Goal: Task Accomplishment & Management: Manage account settings

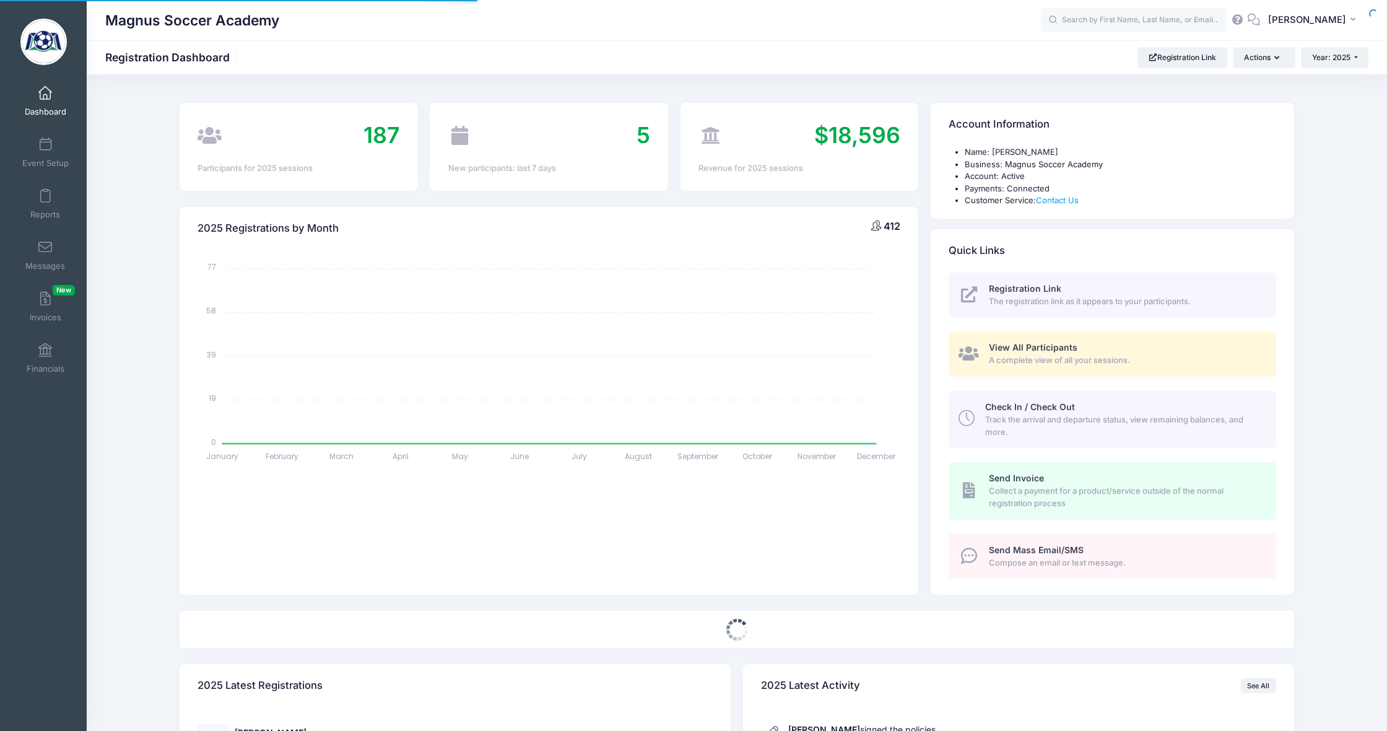
select select
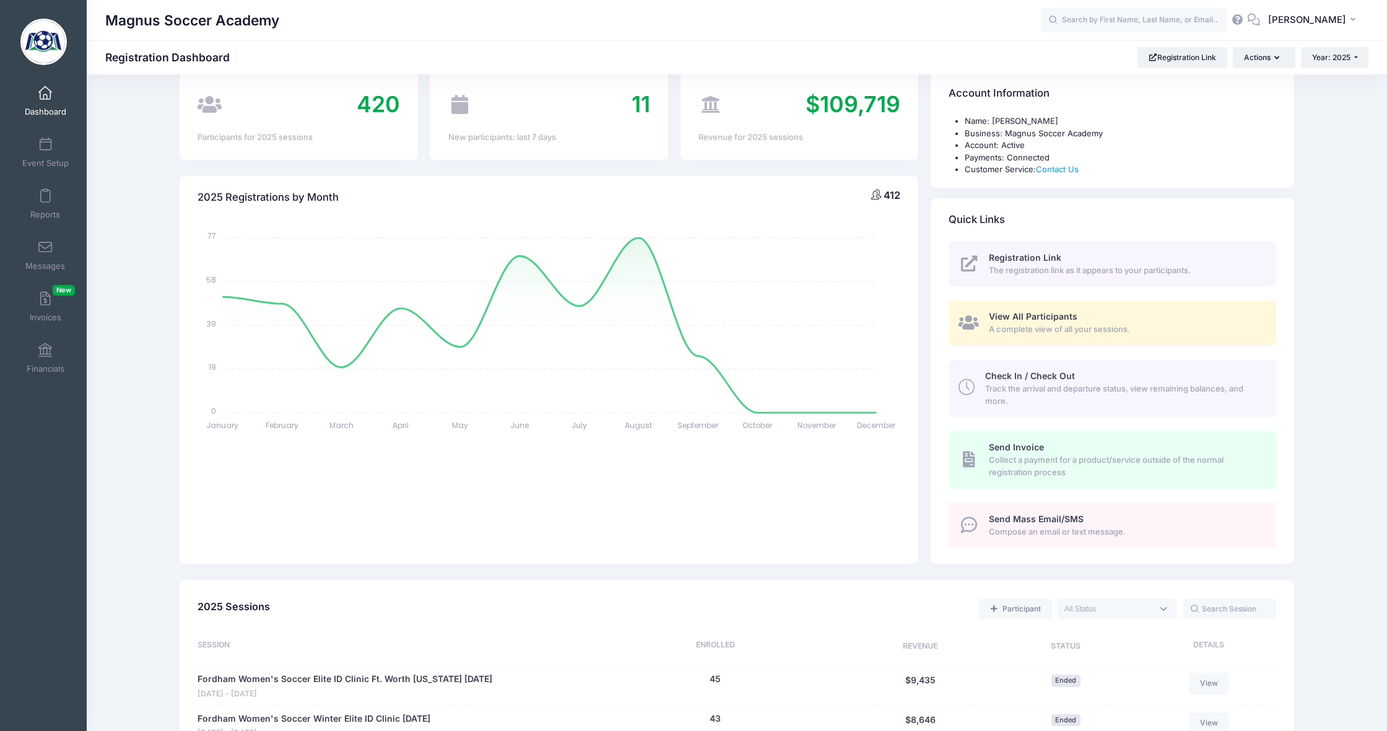
scroll to position [35, 0]
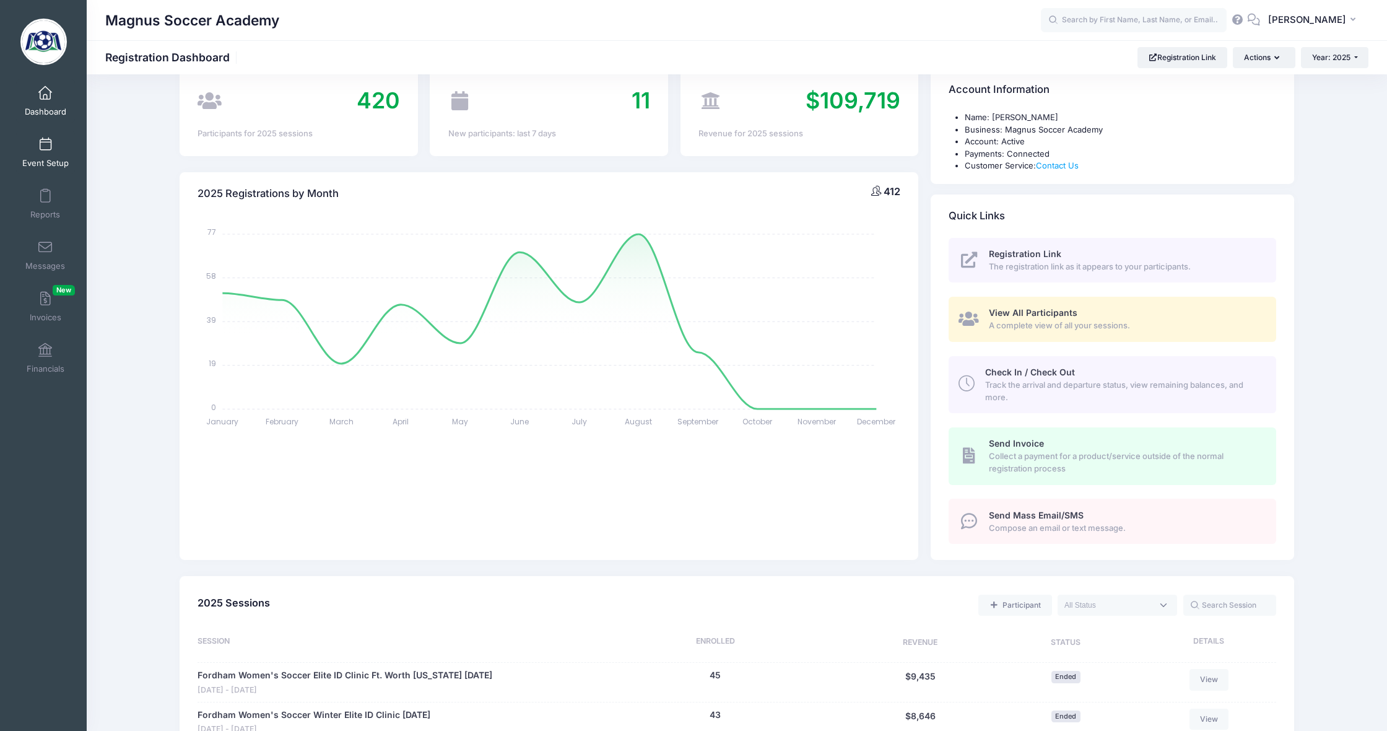
click at [46, 158] on span "Event Setup" at bounding box center [45, 163] width 46 height 11
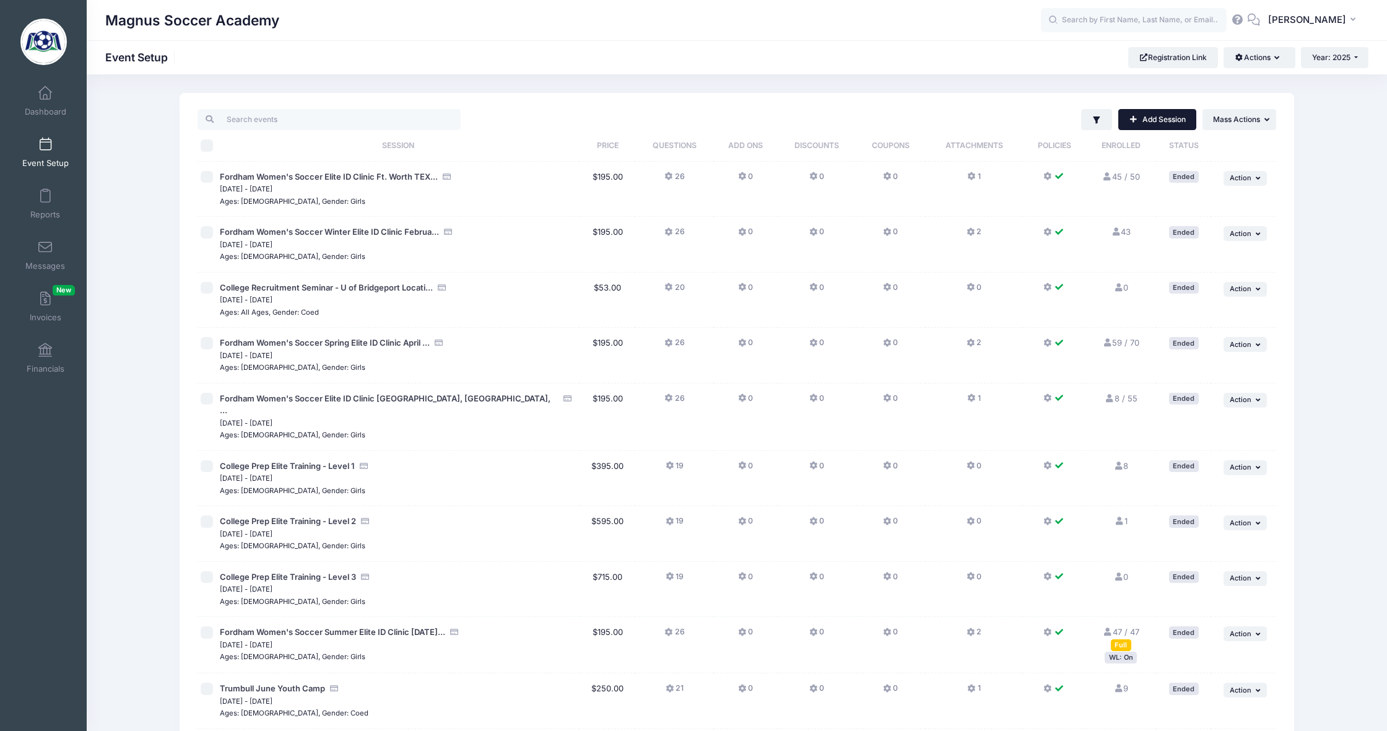
click at [1165, 118] on link "Add Session" at bounding box center [1158, 119] width 78 height 21
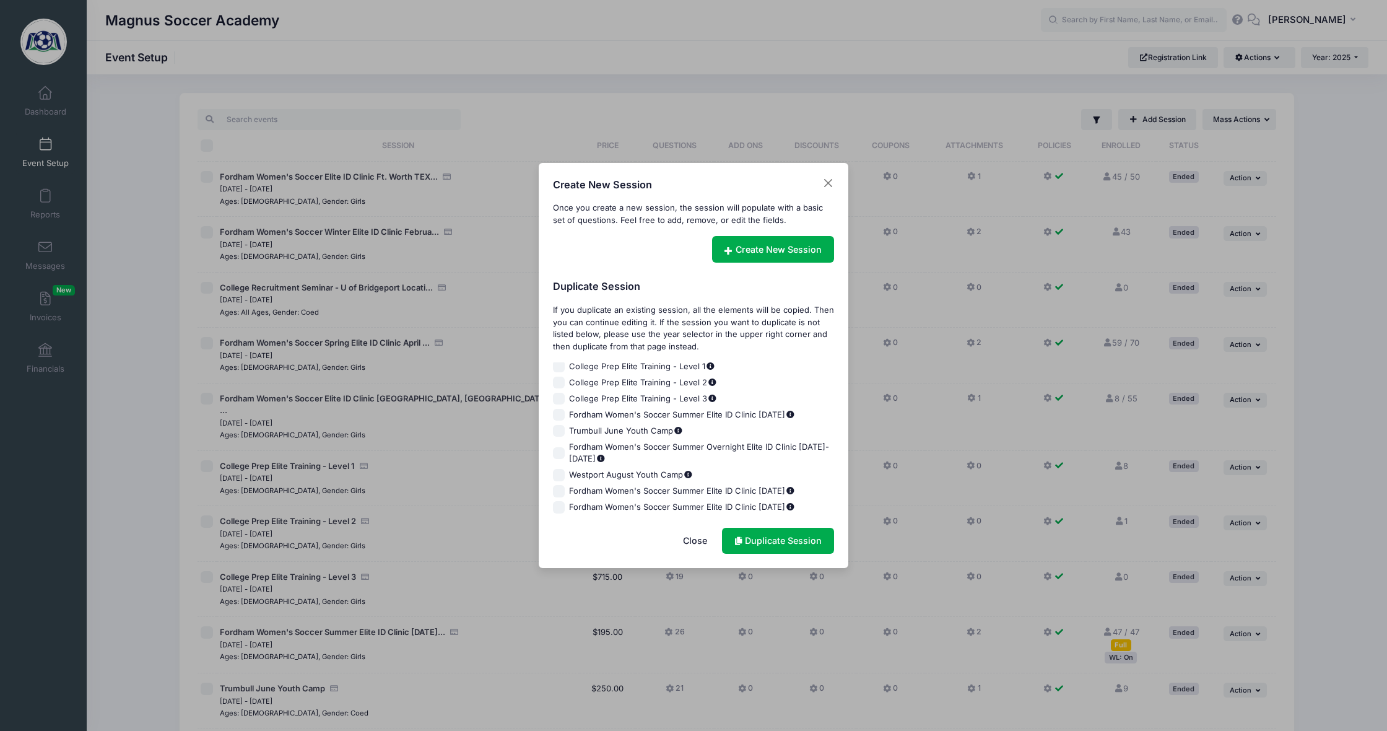
scroll to position [268, 0]
click at [560, 485] on input "Fordham Women's Soccer Summer Elite ID Clinic [DATE]" at bounding box center [559, 491] width 12 height 12
checkbox input "true"
click at [745, 535] on link "Duplicate Session" at bounding box center [778, 541] width 112 height 27
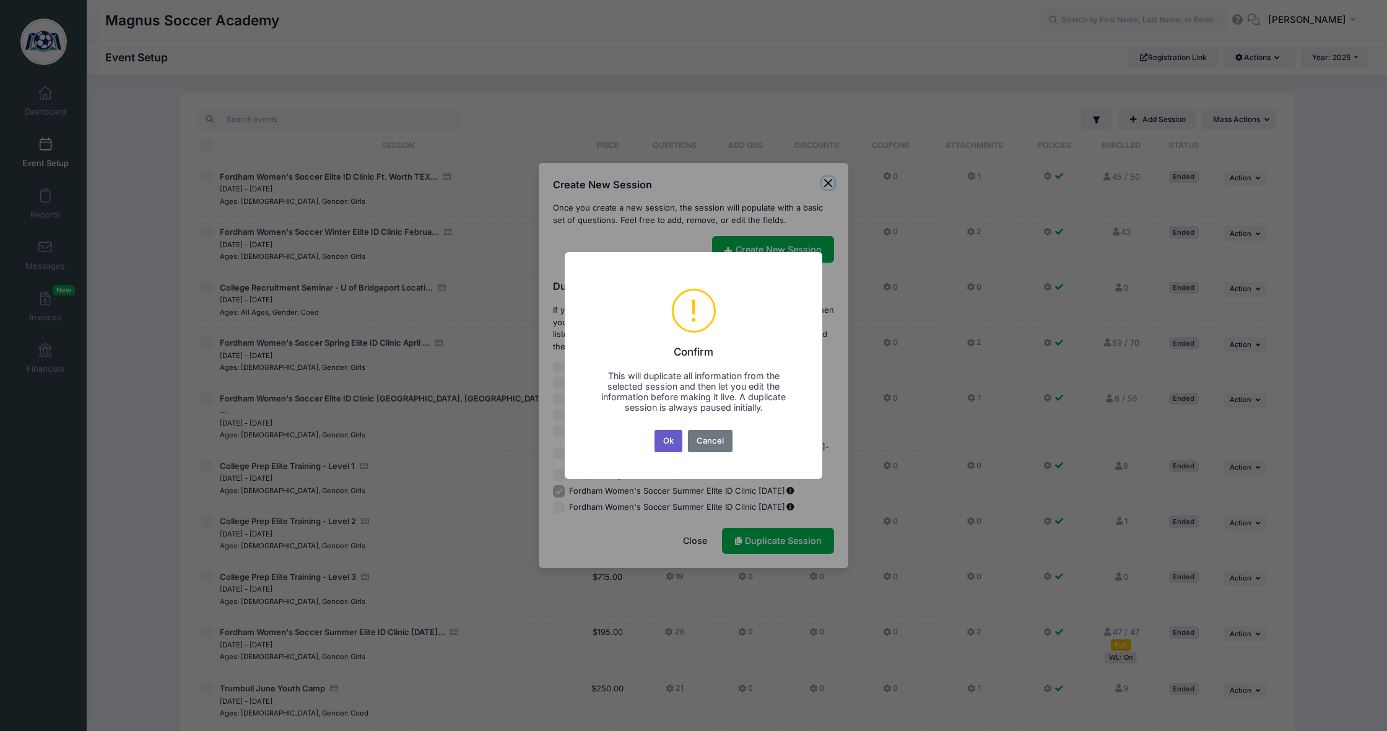
click at [667, 435] on button "Ok" at bounding box center [669, 441] width 28 height 22
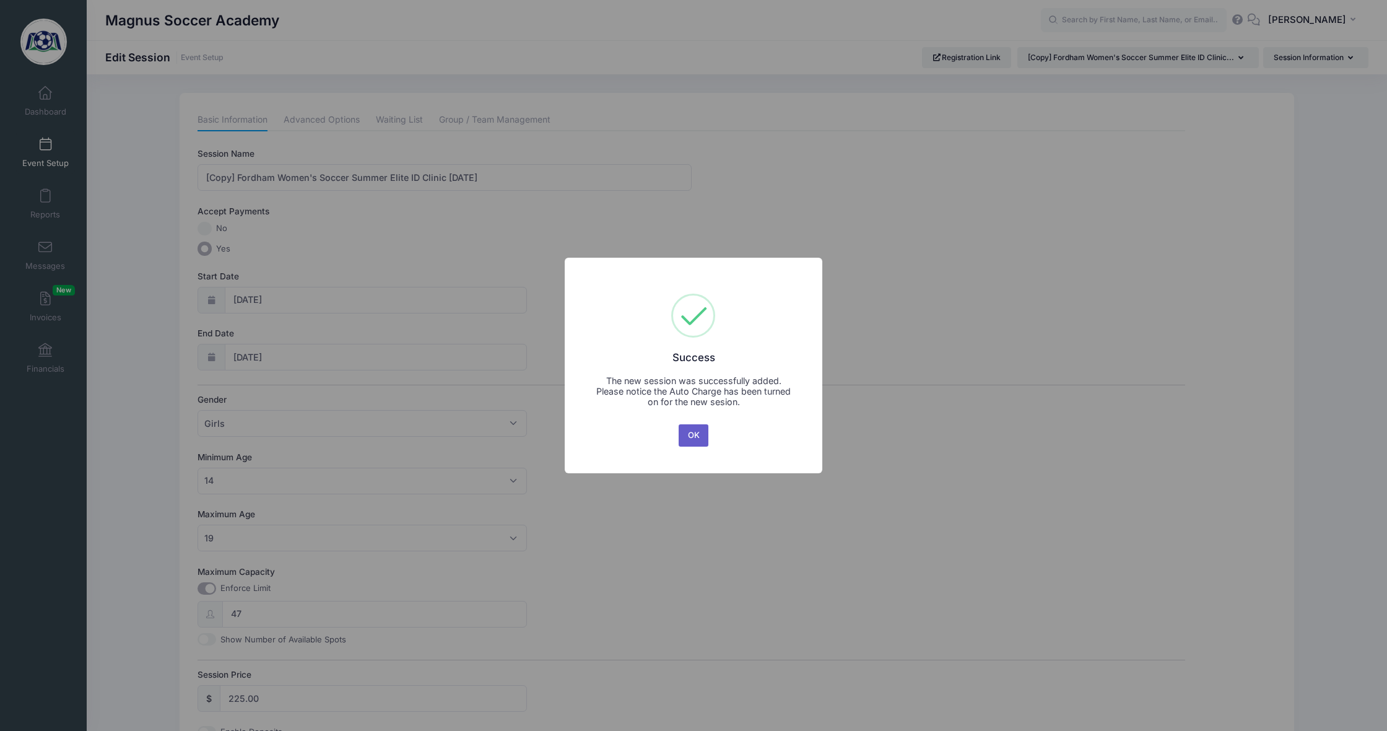
click at [691, 436] on button "OK" at bounding box center [694, 435] width 30 height 22
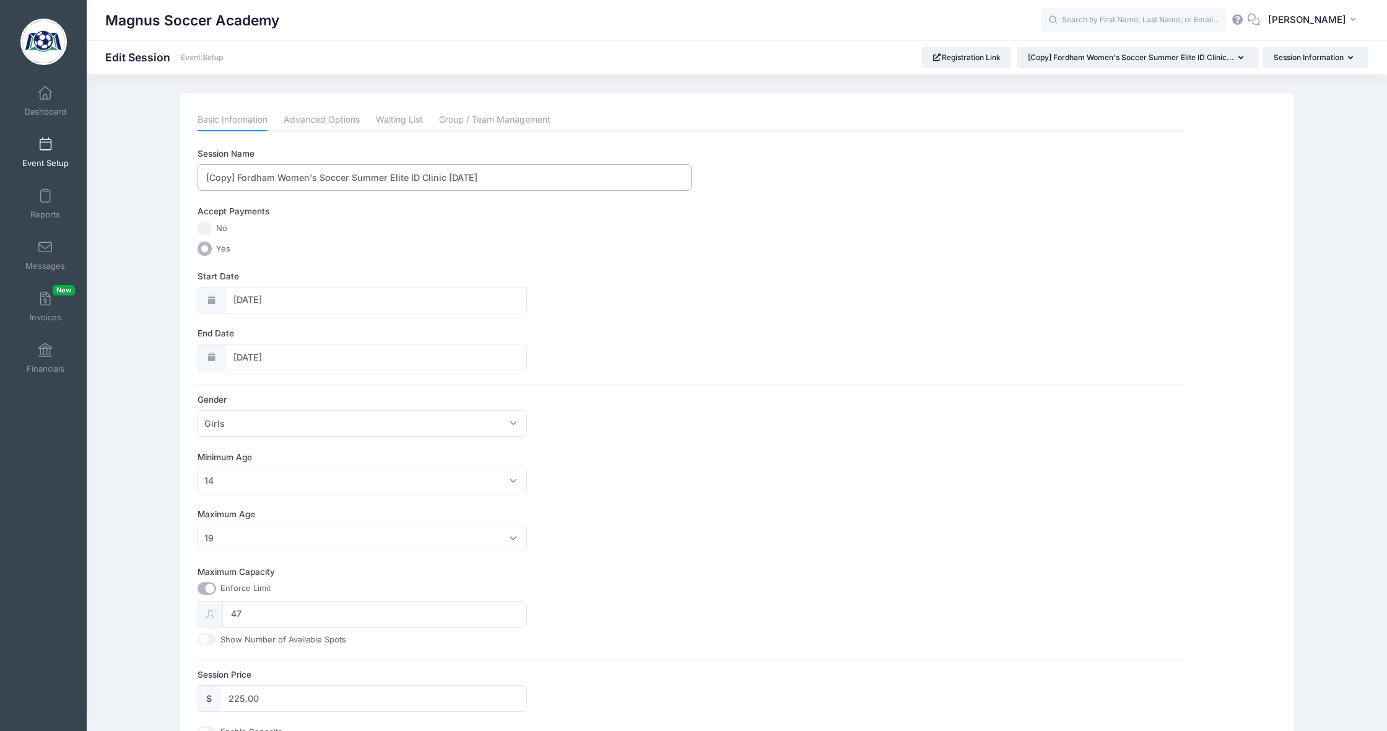
drag, startPoint x: 237, startPoint y: 173, endPoint x: 175, endPoint y: 175, distance: 61.3
click at [175, 175] on div "Please update the information for this particular session. Basic Information Ad…" at bounding box center [736, 554] width 1127 height 922
drag, startPoint x: 484, startPoint y: 177, endPoint x: 417, endPoint y: 177, distance: 66.9
click at [417, 177] on input "Fordham Women's Soccer Summer Elite ID Clinic September 14th, 2025" at bounding box center [445, 177] width 494 height 27
type input "Fordham Women's Soccer Summer Elite ID Clinic November 24th, 2025"
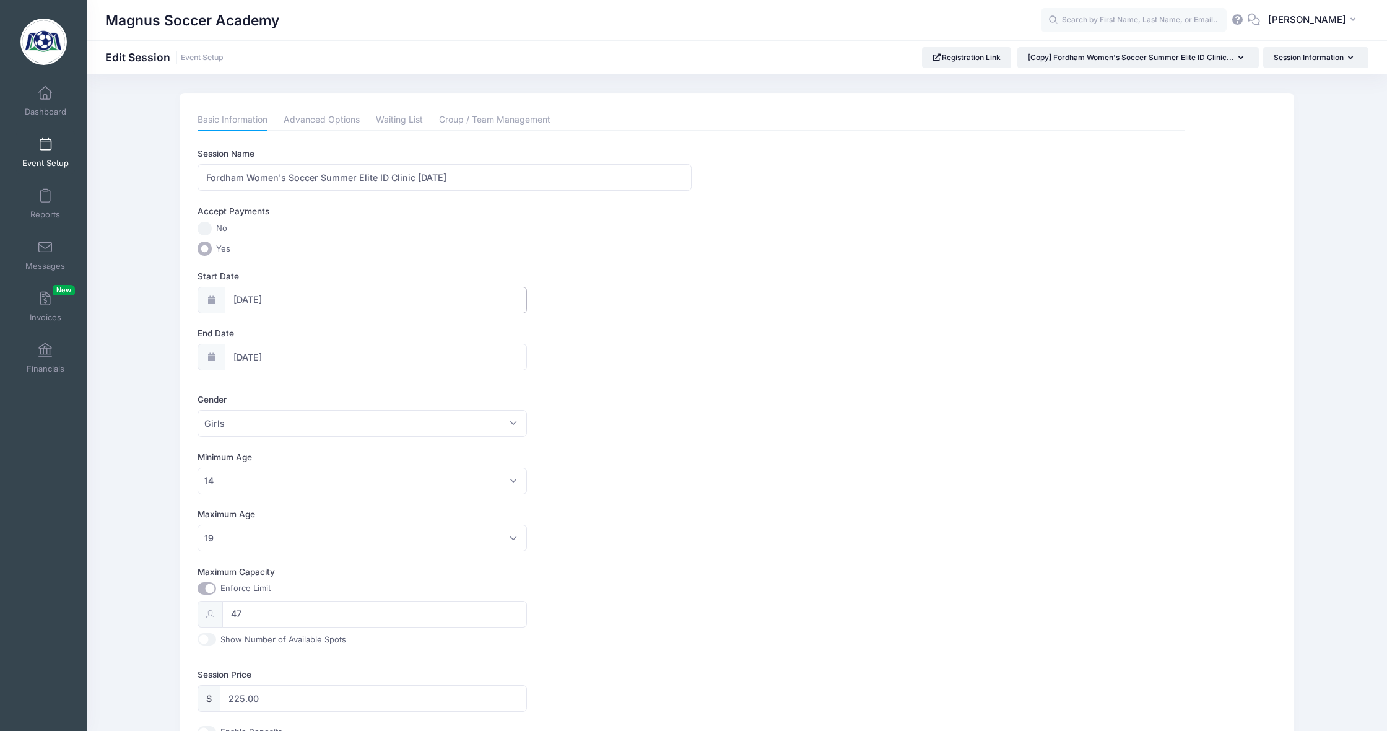
click at [287, 303] on input "09/14/2025" at bounding box center [376, 300] width 302 height 27
click at [384, 335] on span at bounding box center [380, 331] width 20 height 21
click at [383, 335] on span at bounding box center [380, 331] width 20 height 21
click at [383, 335] on icon at bounding box center [380, 332] width 8 height 8
click at [249, 335] on span at bounding box center [243, 331] width 20 height 21
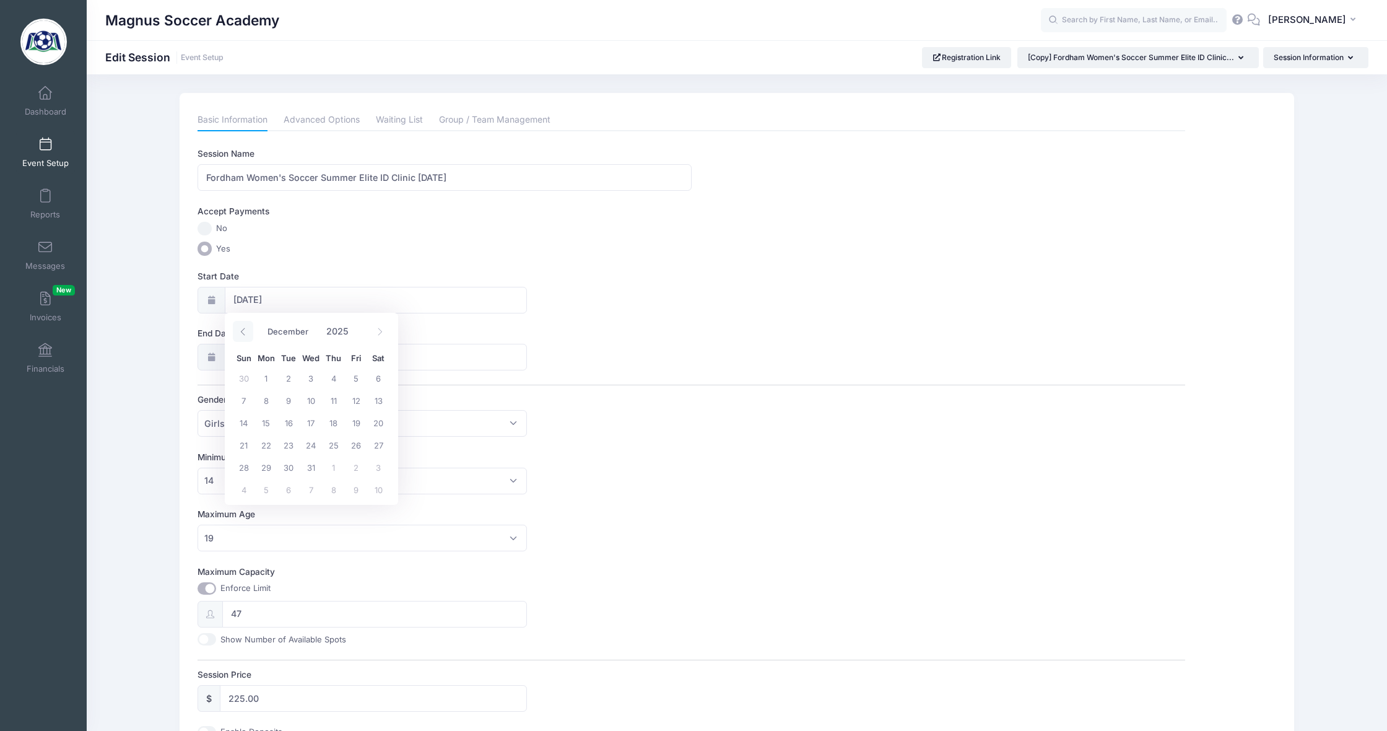
select select "10"
click at [266, 466] on span "24" at bounding box center [266, 467] width 22 height 22
type input "11/24/2025"
type input "11/25/2025"
select select "10"
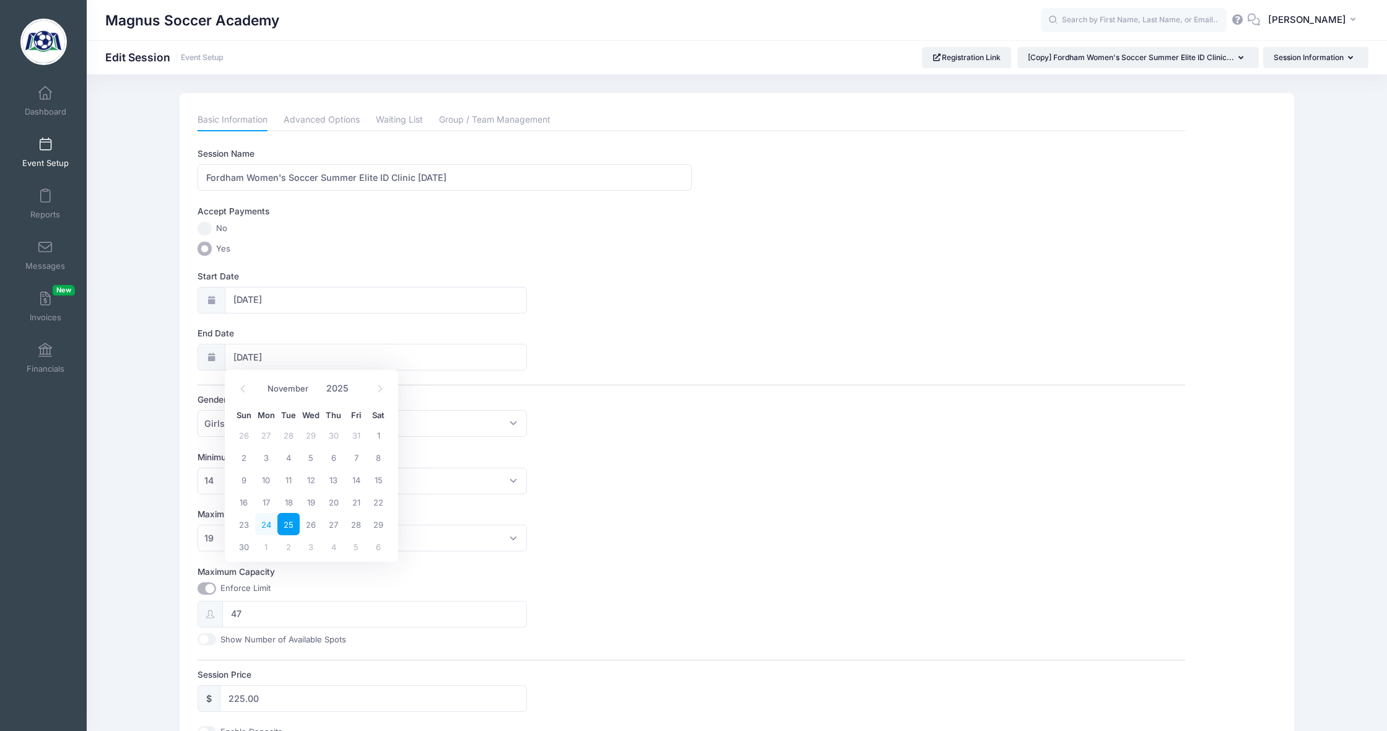
click at [268, 526] on span "24" at bounding box center [266, 524] width 22 height 22
type input "11/24/2025"
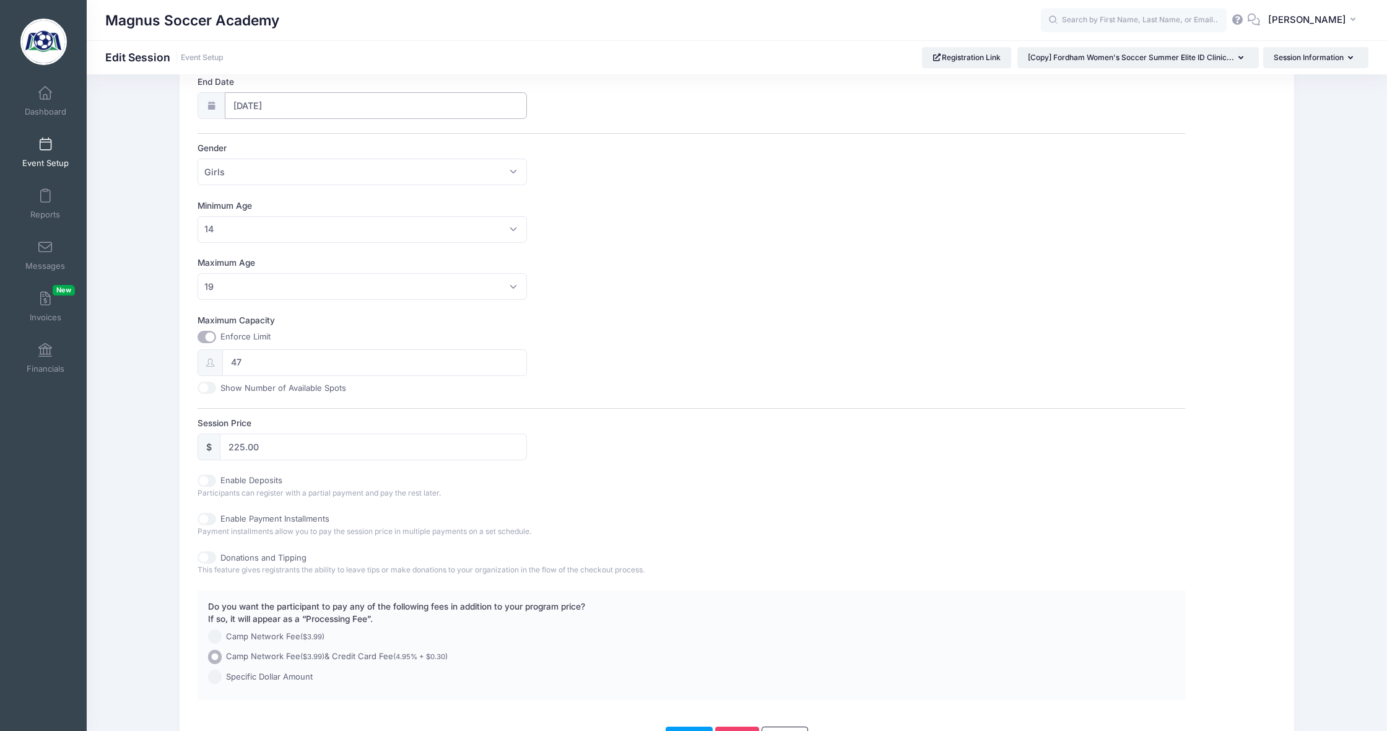
scroll to position [254, 0]
click at [269, 357] on input "47" at bounding box center [374, 360] width 305 height 27
type input "4"
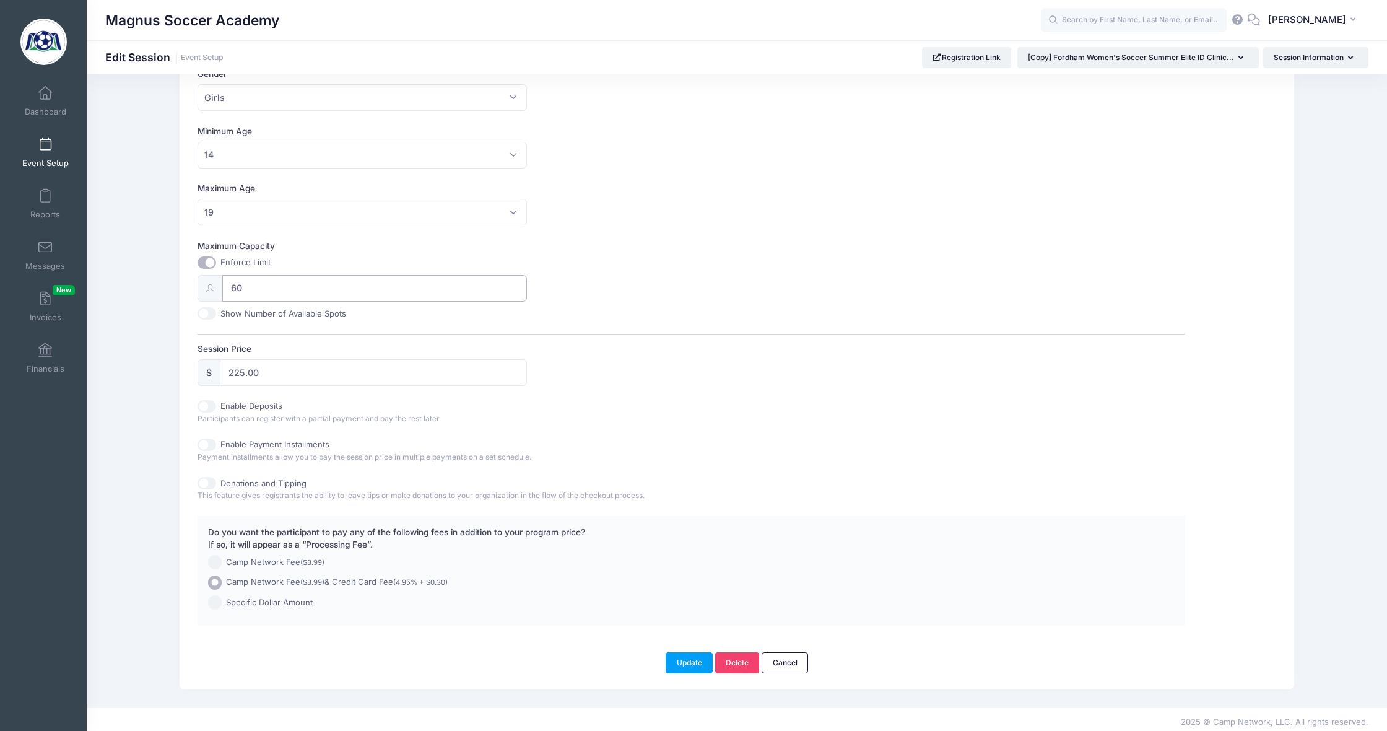
scroll to position [325, 0]
type input "60"
click at [679, 663] on button "Update" at bounding box center [689, 663] width 47 height 21
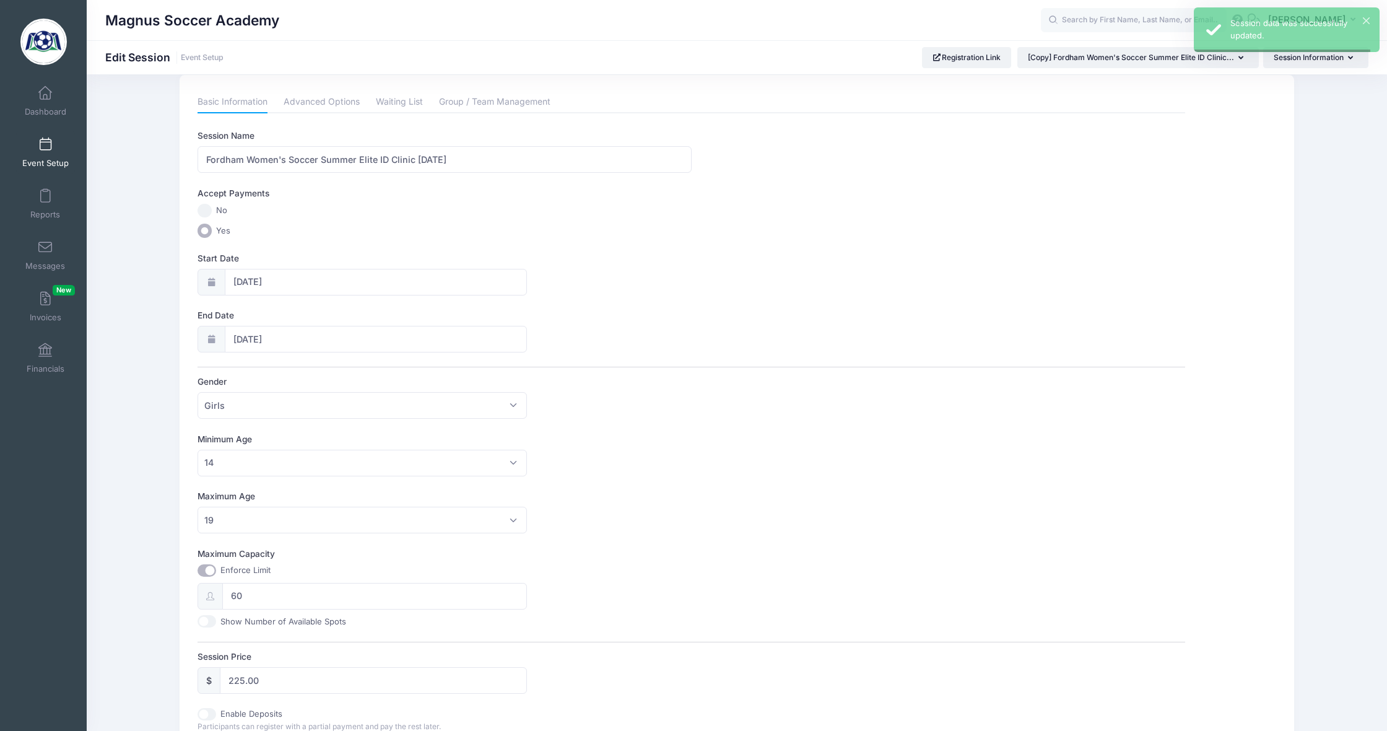
scroll to position [0, 0]
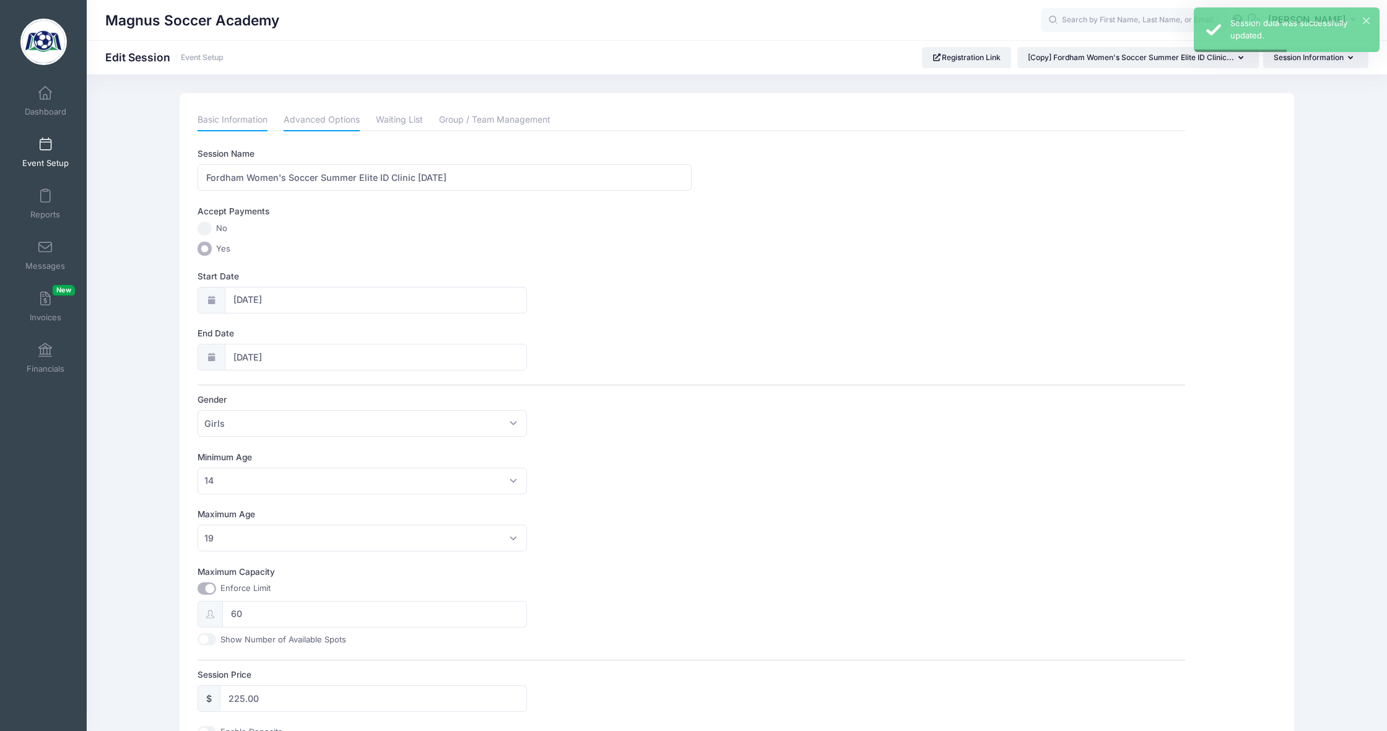
click at [325, 118] on link "Advanced Options" at bounding box center [322, 120] width 76 height 22
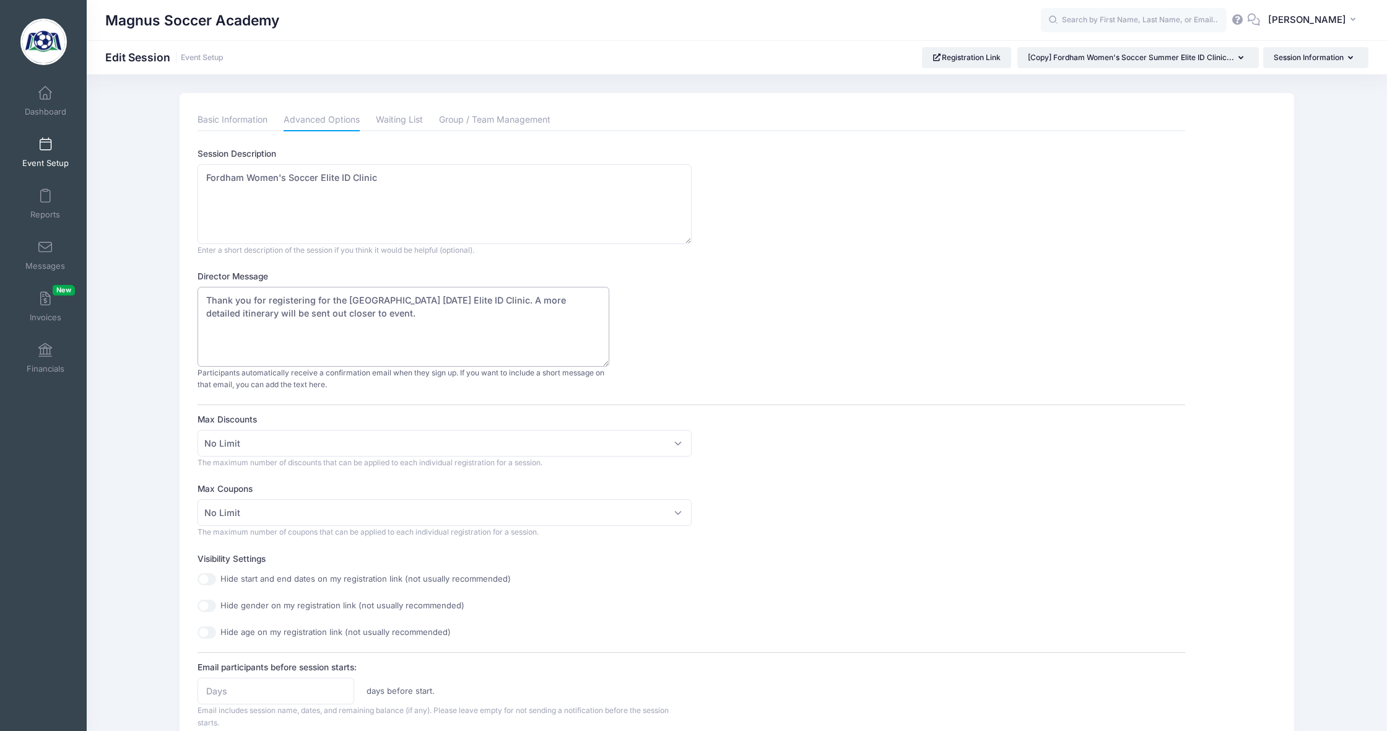
drag, startPoint x: 498, startPoint y: 298, endPoint x: 430, endPoint y: 299, distance: 67.5
click at [430, 299] on textarea "Thank you for registering for the Fordham University September 14th, 2025 Elite…" at bounding box center [403, 327] width 411 height 80
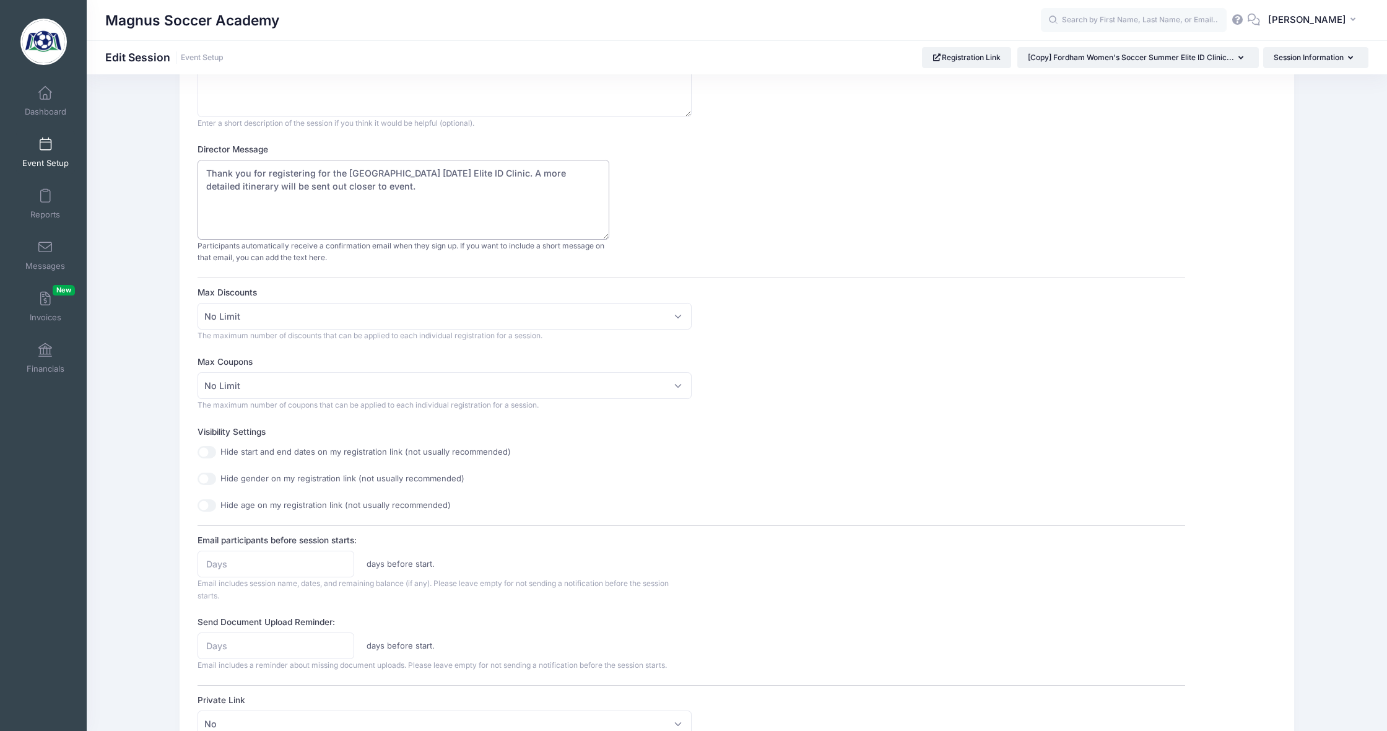
scroll to position [27, 0]
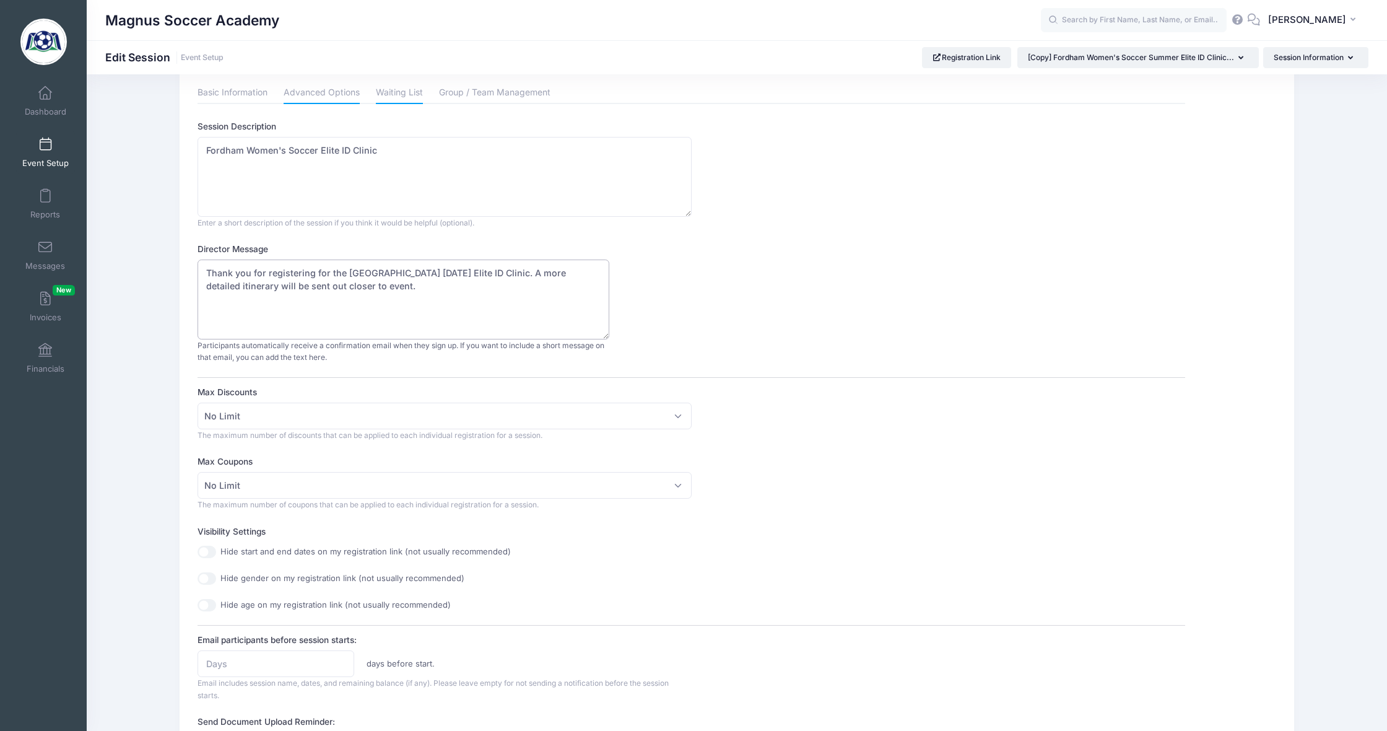
type textarea "Thank you for registering for the Fordham University November 24th, 2025 Elite …"
click at [392, 92] on link "Waiting List" at bounding box center [399, 93] width 47 height 22
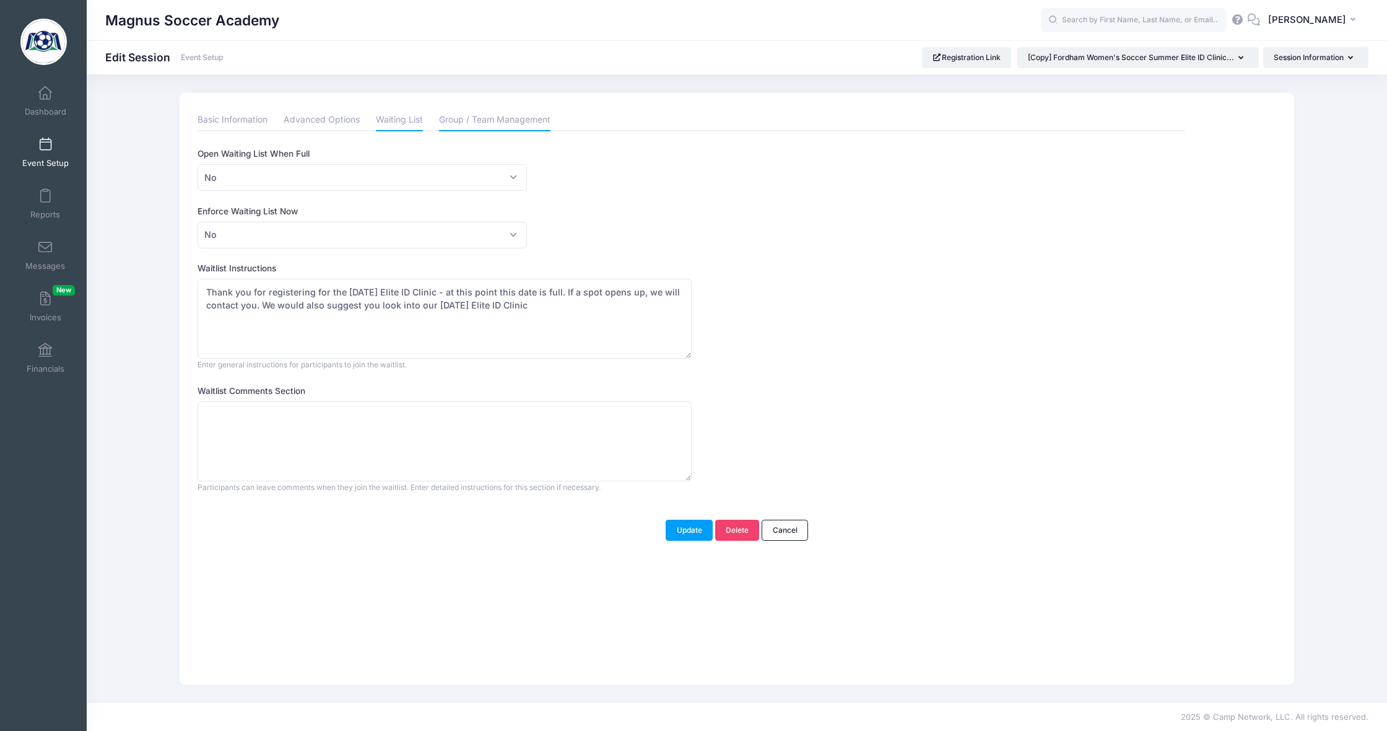
click at [481, 113] on link "Group / Team Management" at bounding box center [494, 120] width 111 height 22
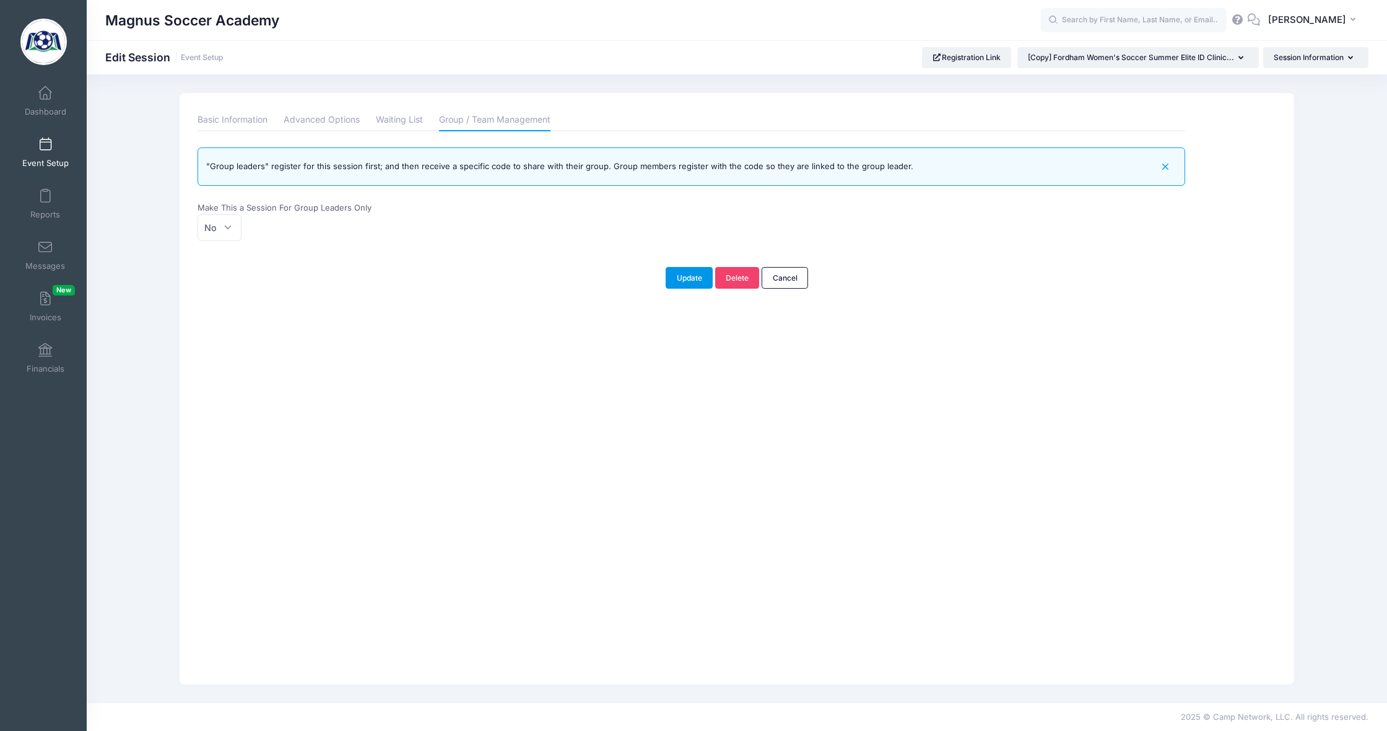
click at [682, 275] on button "Update" at bounding box center [689, 277] width 47 height 21
click at [45, 146] on span at bounding box center [45, 145] width 0 height 14
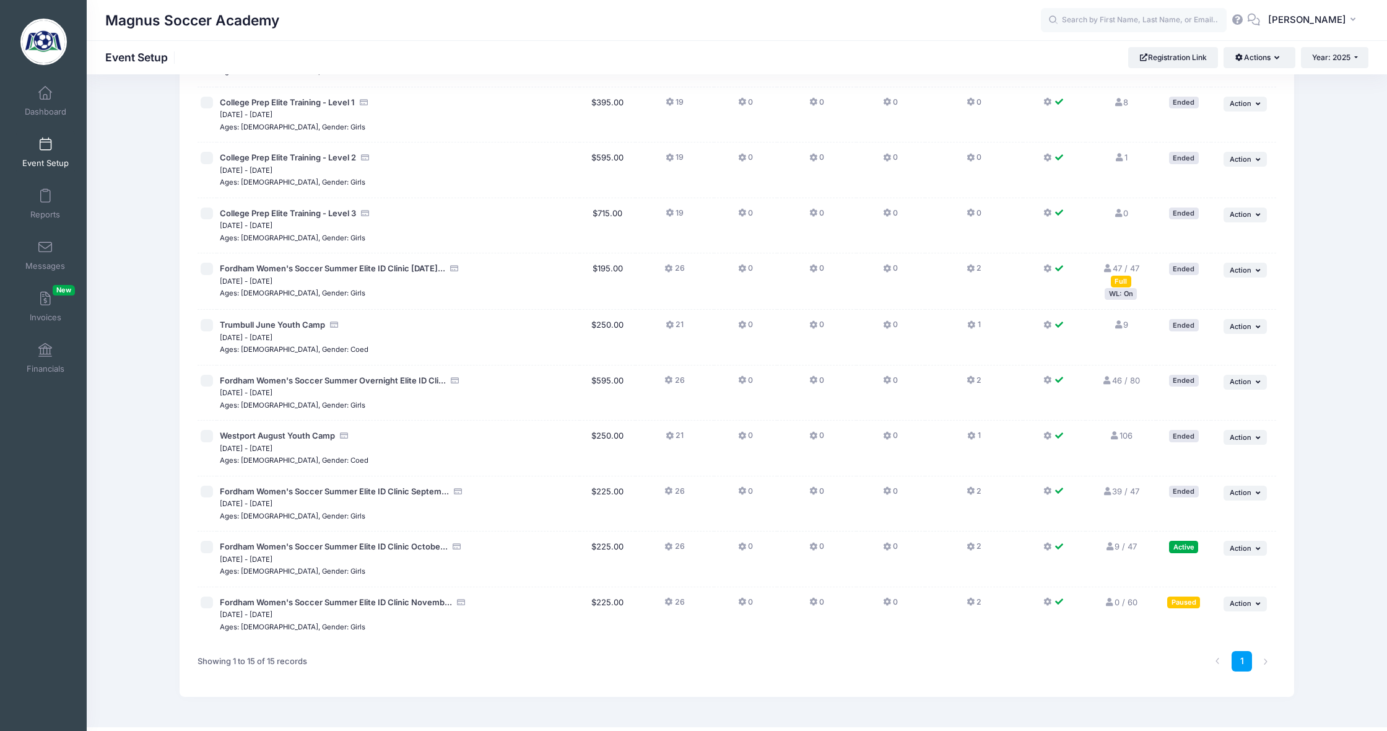
scroll to position [363, 0]
click at [1256, 601] on icon "button" at bounding box center [1259, 604] width 7 height 7
click at [1208, 608] on link "Resume Session" at bounding box center [1205, 608] width 112 height 24
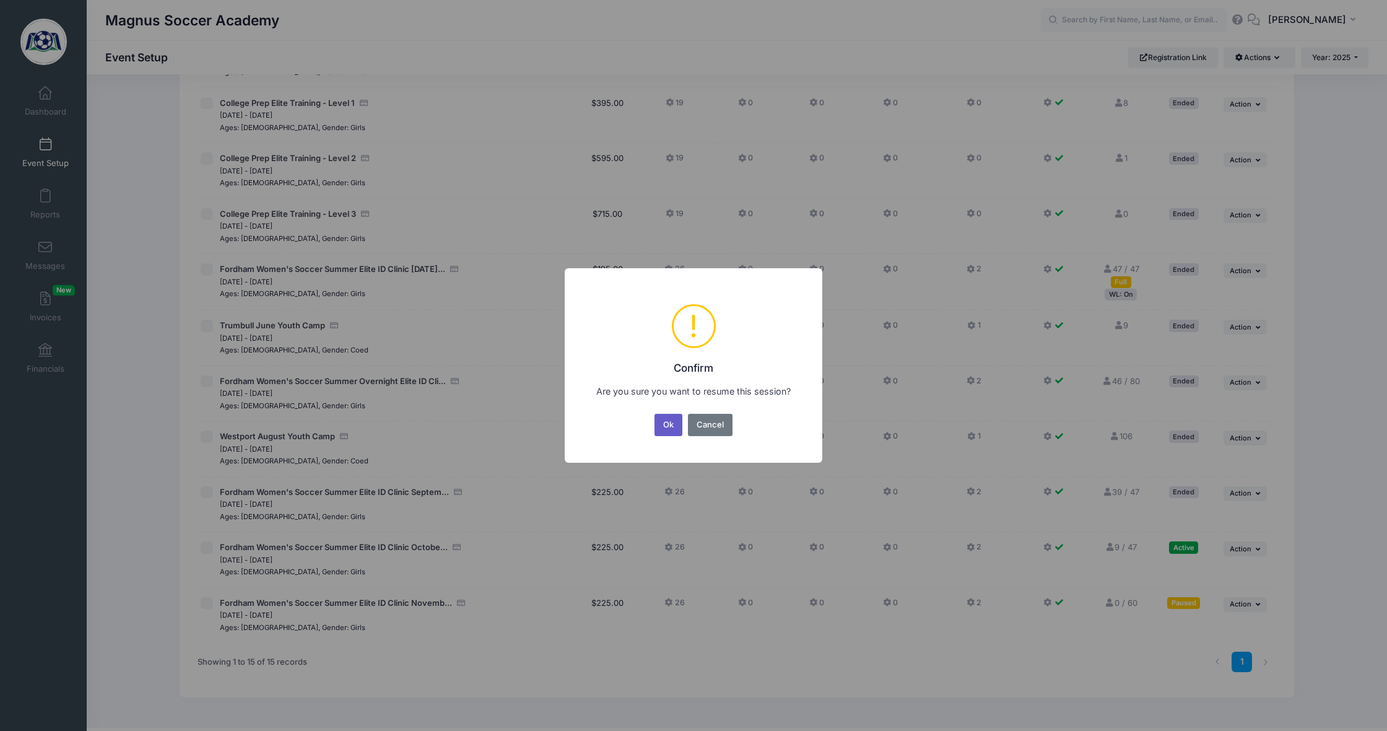
click at [670, 421] on button "Ok" at bounding box center [669, 425] width 28 height 22
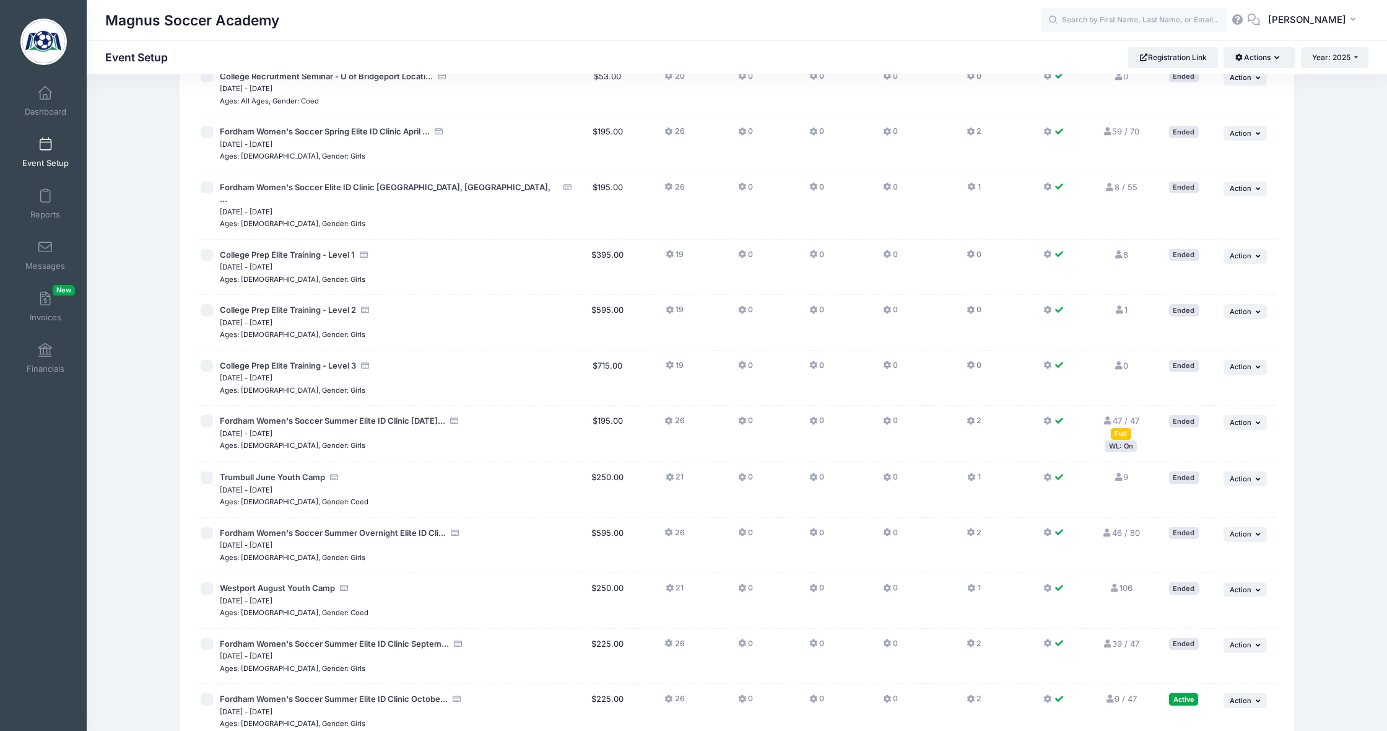
scroll to position [71, 0]
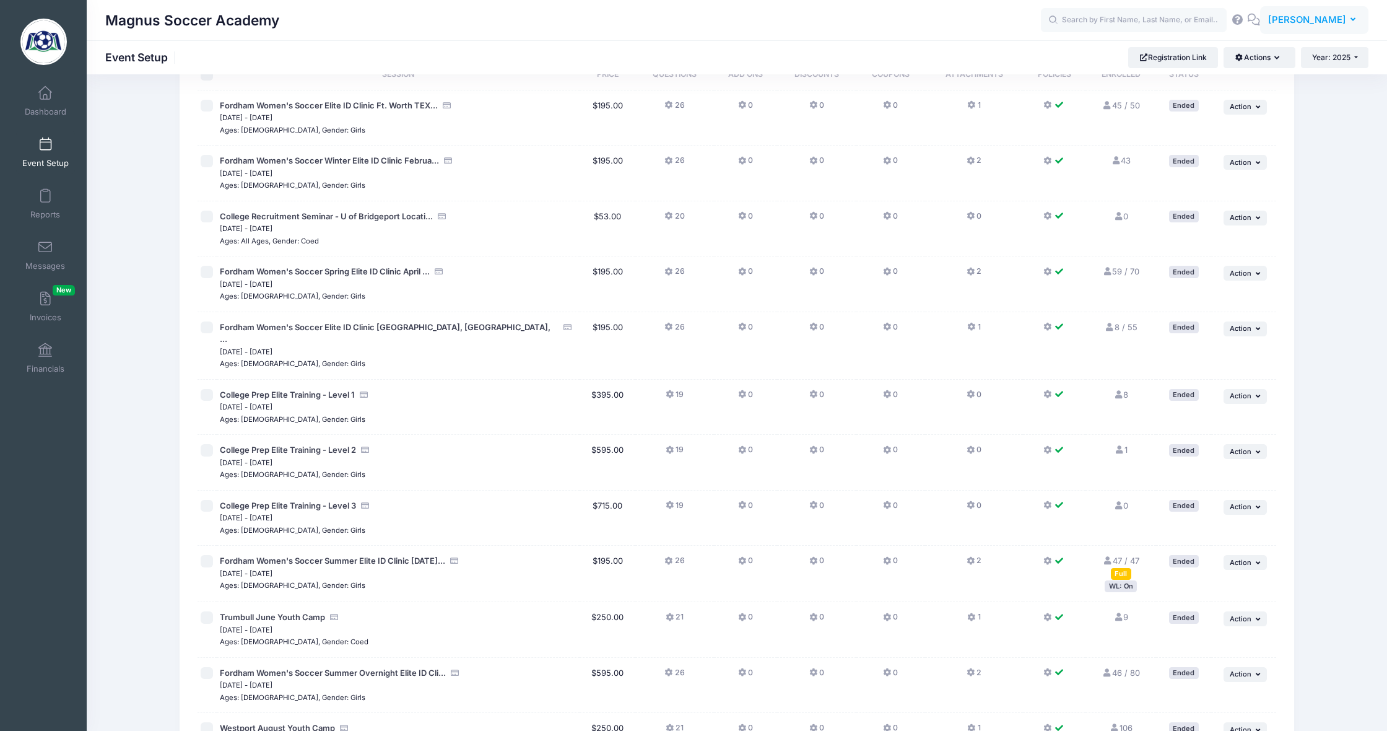
click at [1317, 23] on span "[PERSON_NAME]" at bounding box center [1308, 20] width 78 height 14
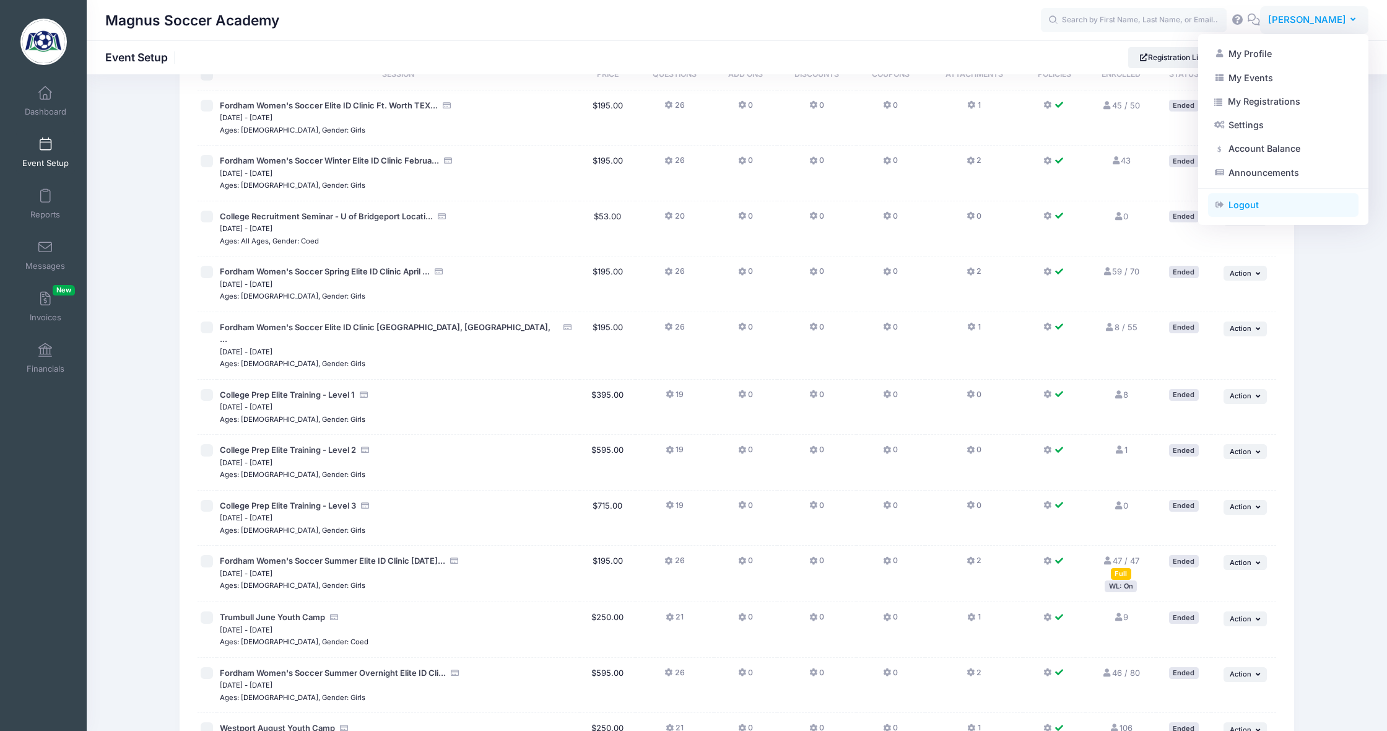
click at [1250, 201] on link "Logout" at bounding box center [1283, 205] width 151 height 24
